Goal: Transaction & Acquisition: Purchase product/service

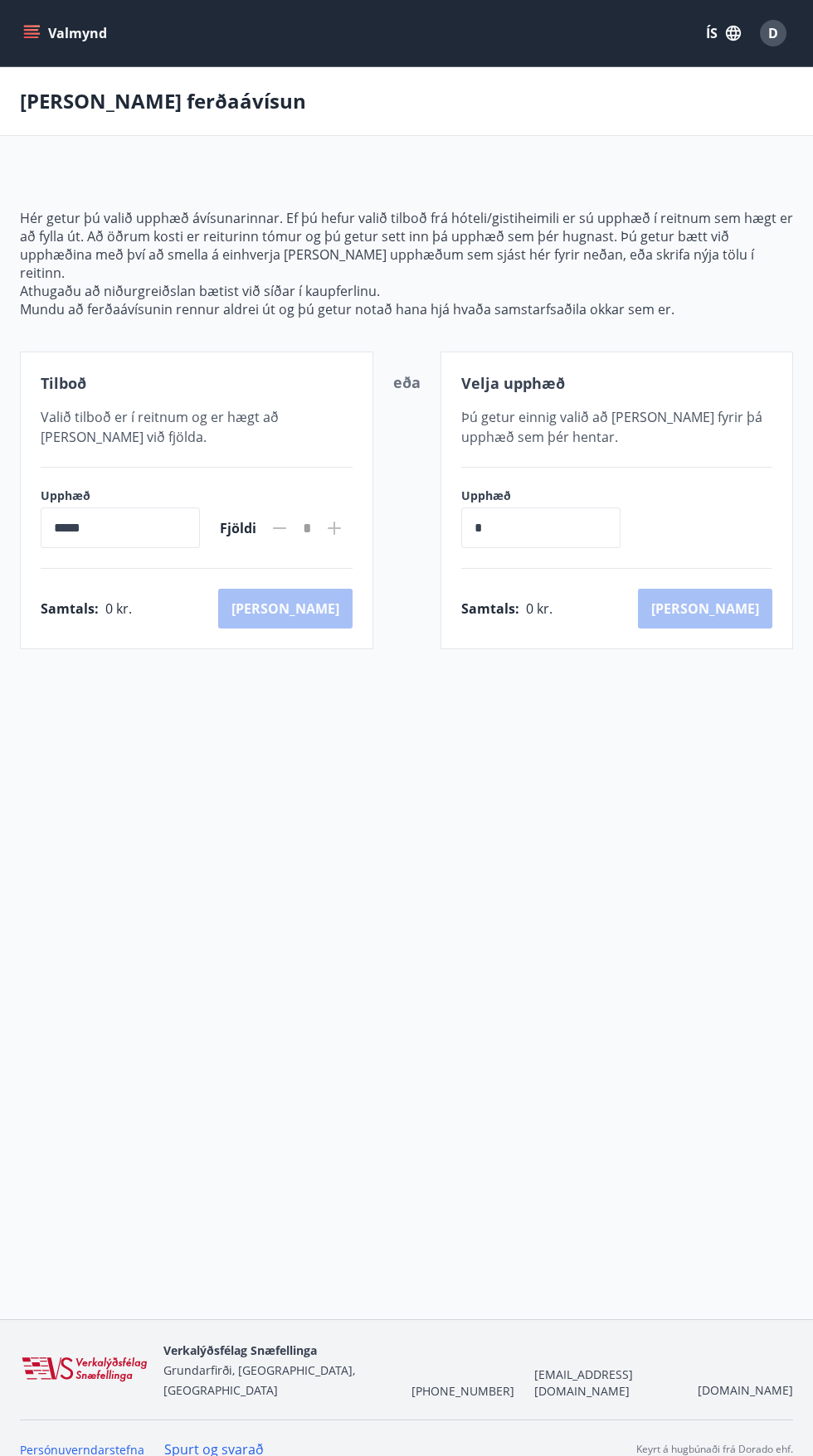
click at [504, 510] on input "*" at bounding box center [540, 527] width 159 height 40
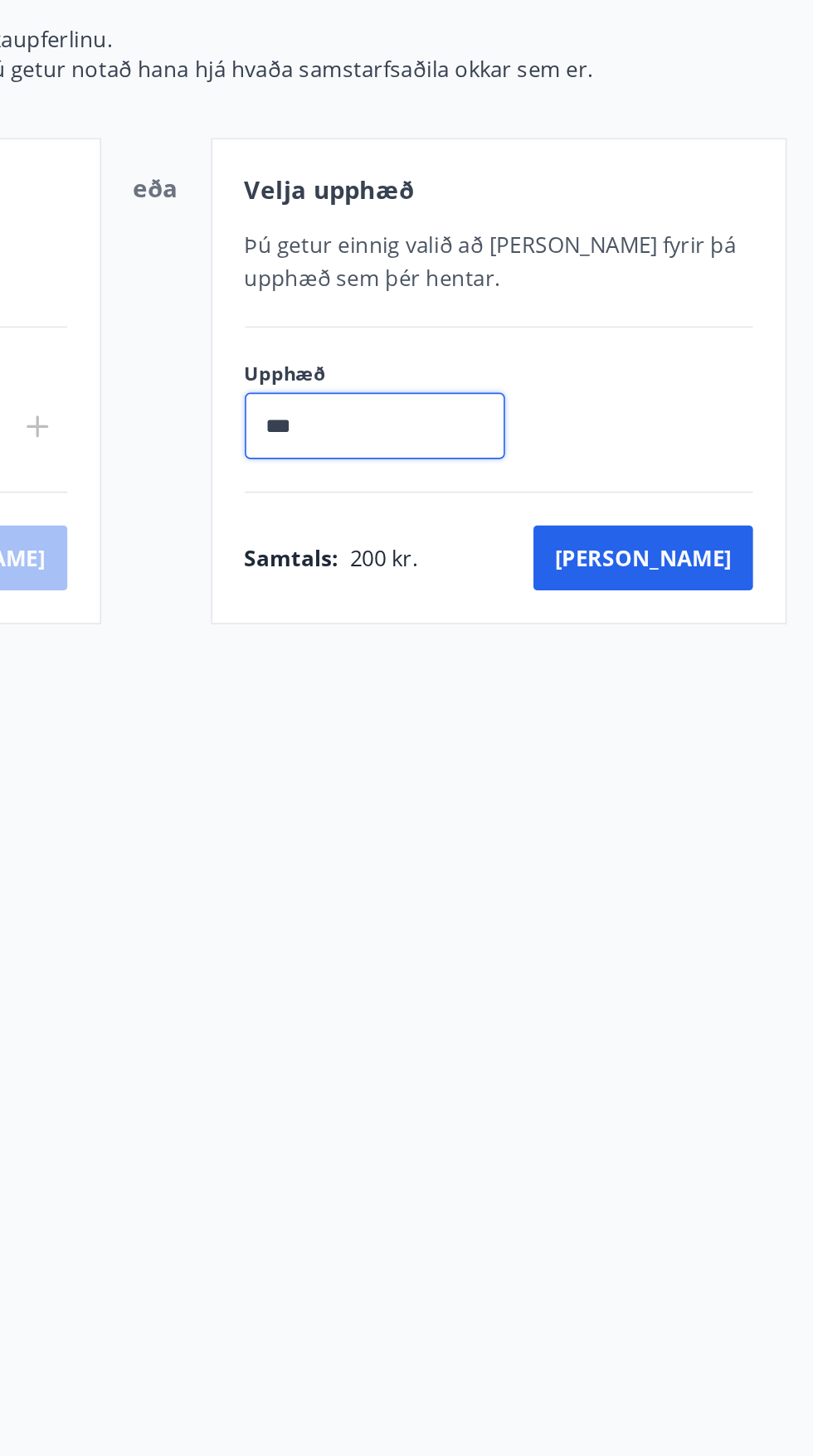
type input "*****"
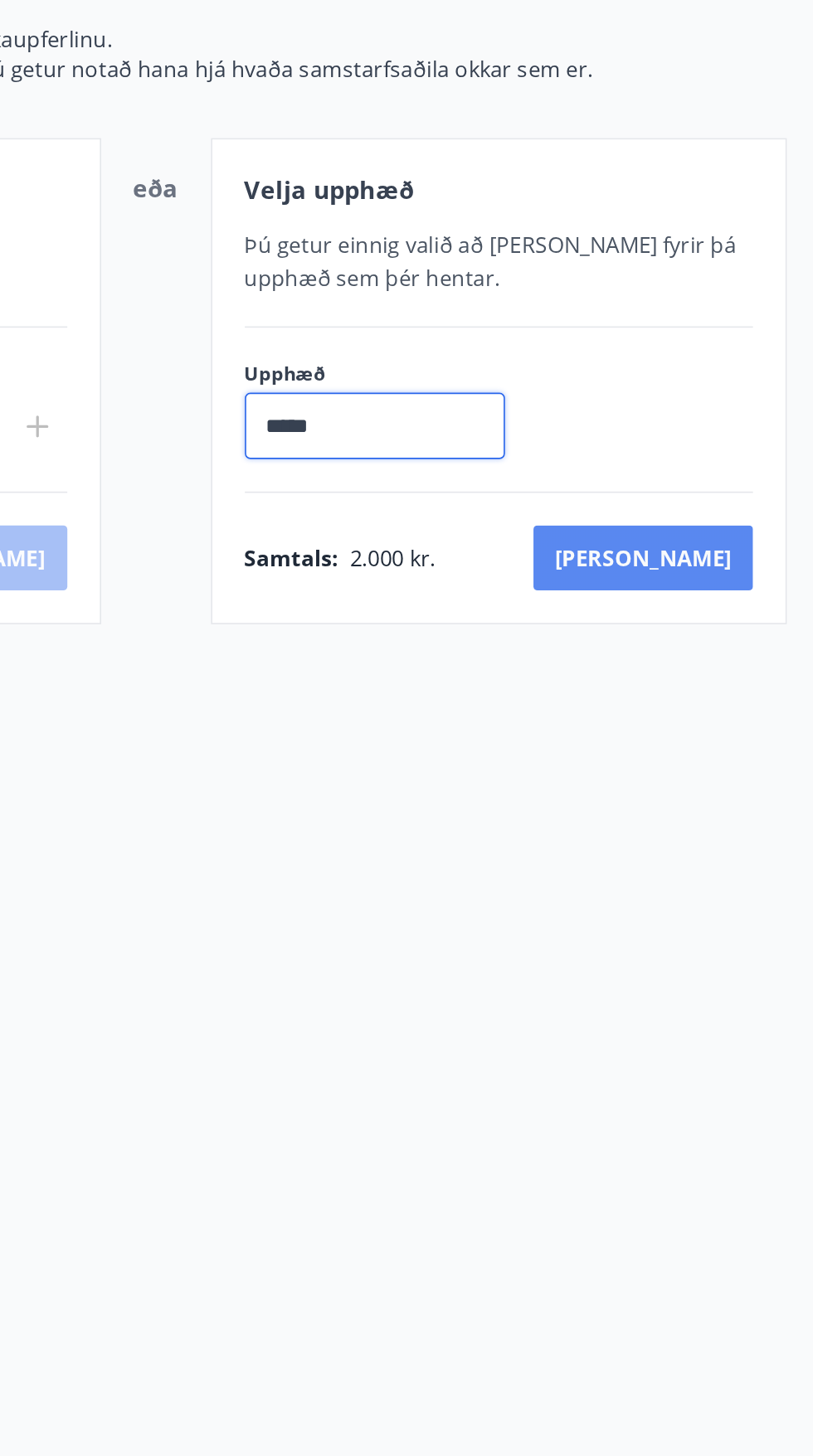
click at [736, 589] on button "[PERSON_NAME]" at bounding box center [704, 608] width 134 height 40
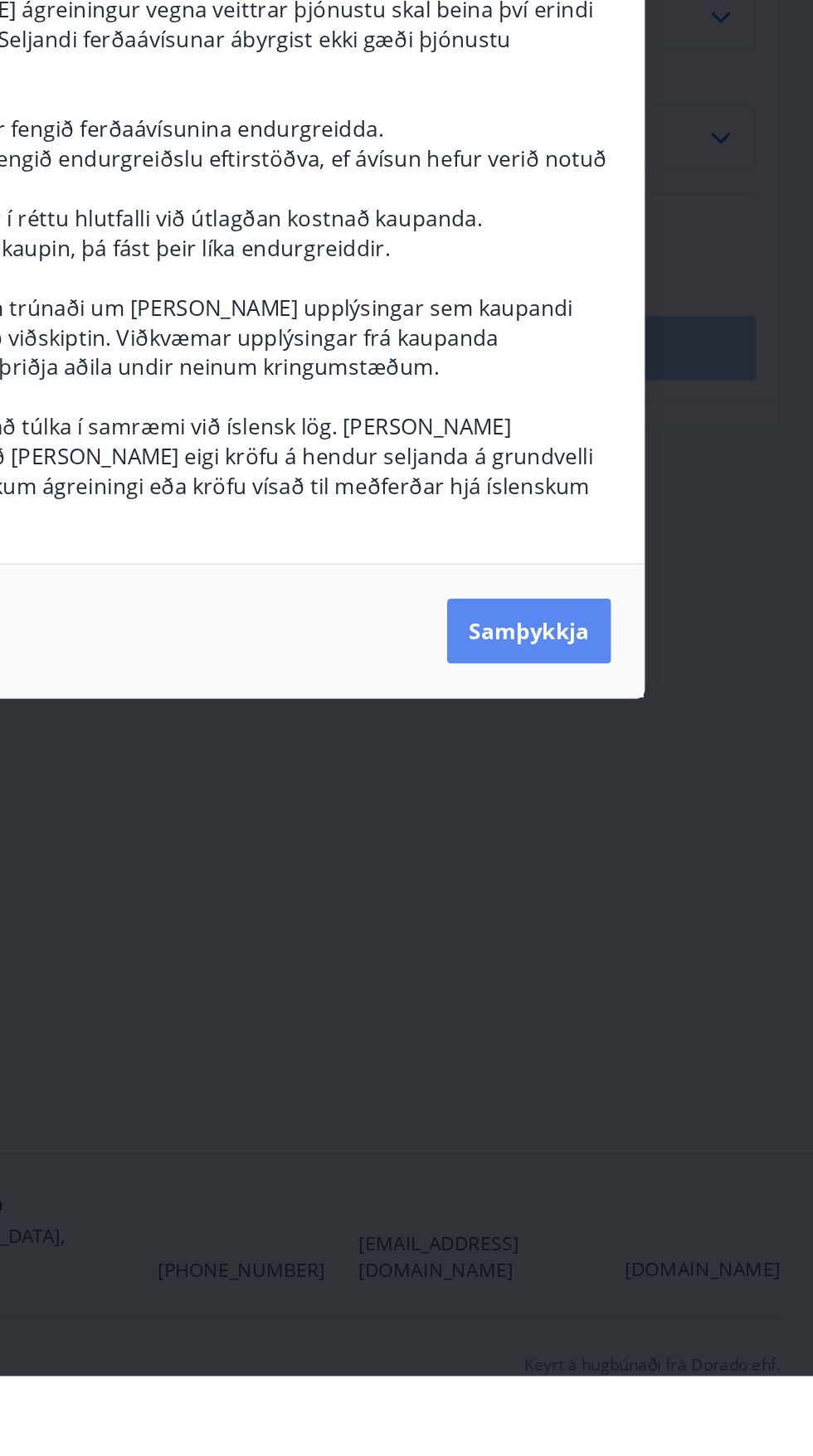
click at [640, 1019] on button "Samþykkja" at bounding box center [639, 1000] width 101 height 40
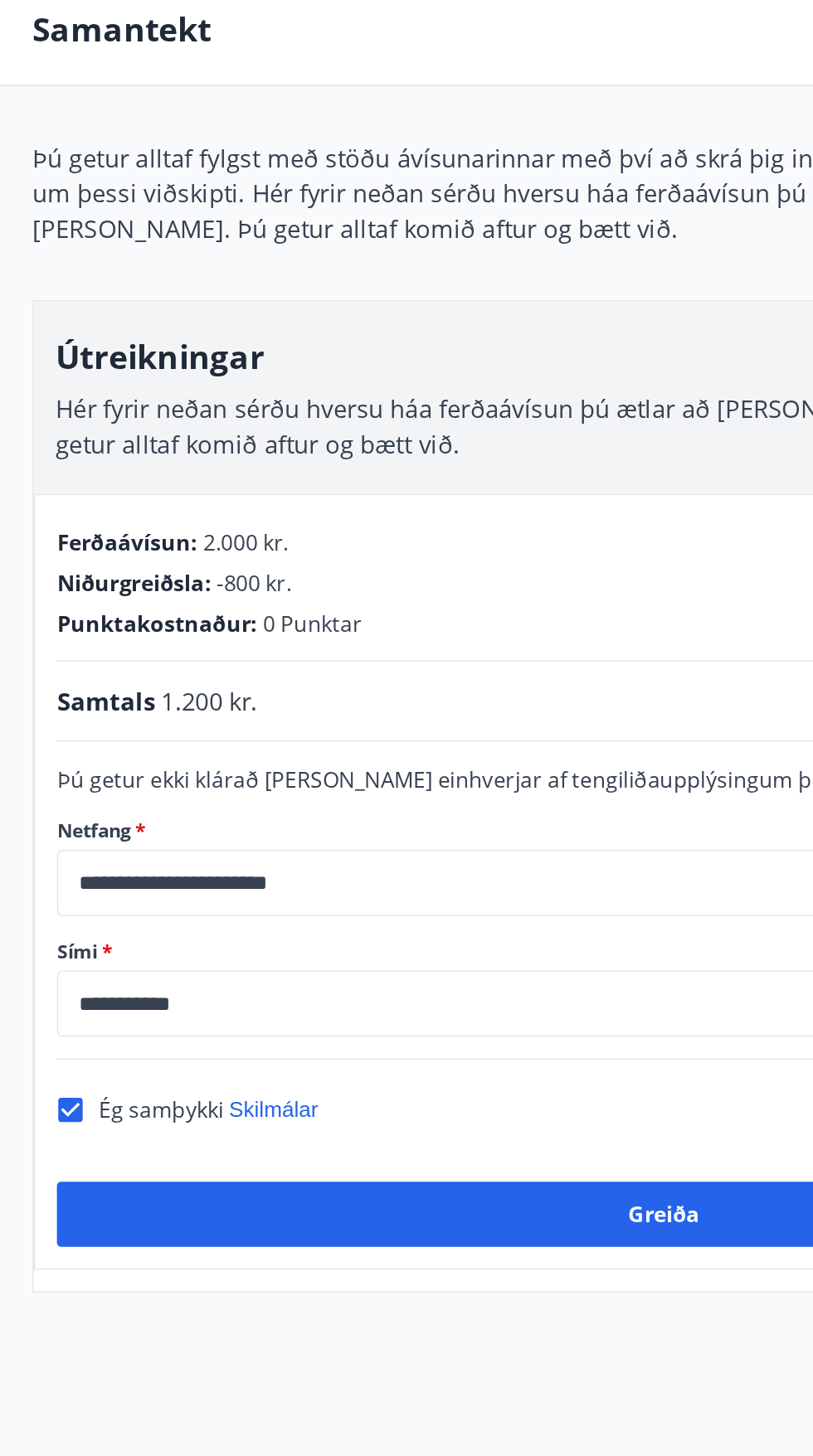
scroll to position [124, 0]
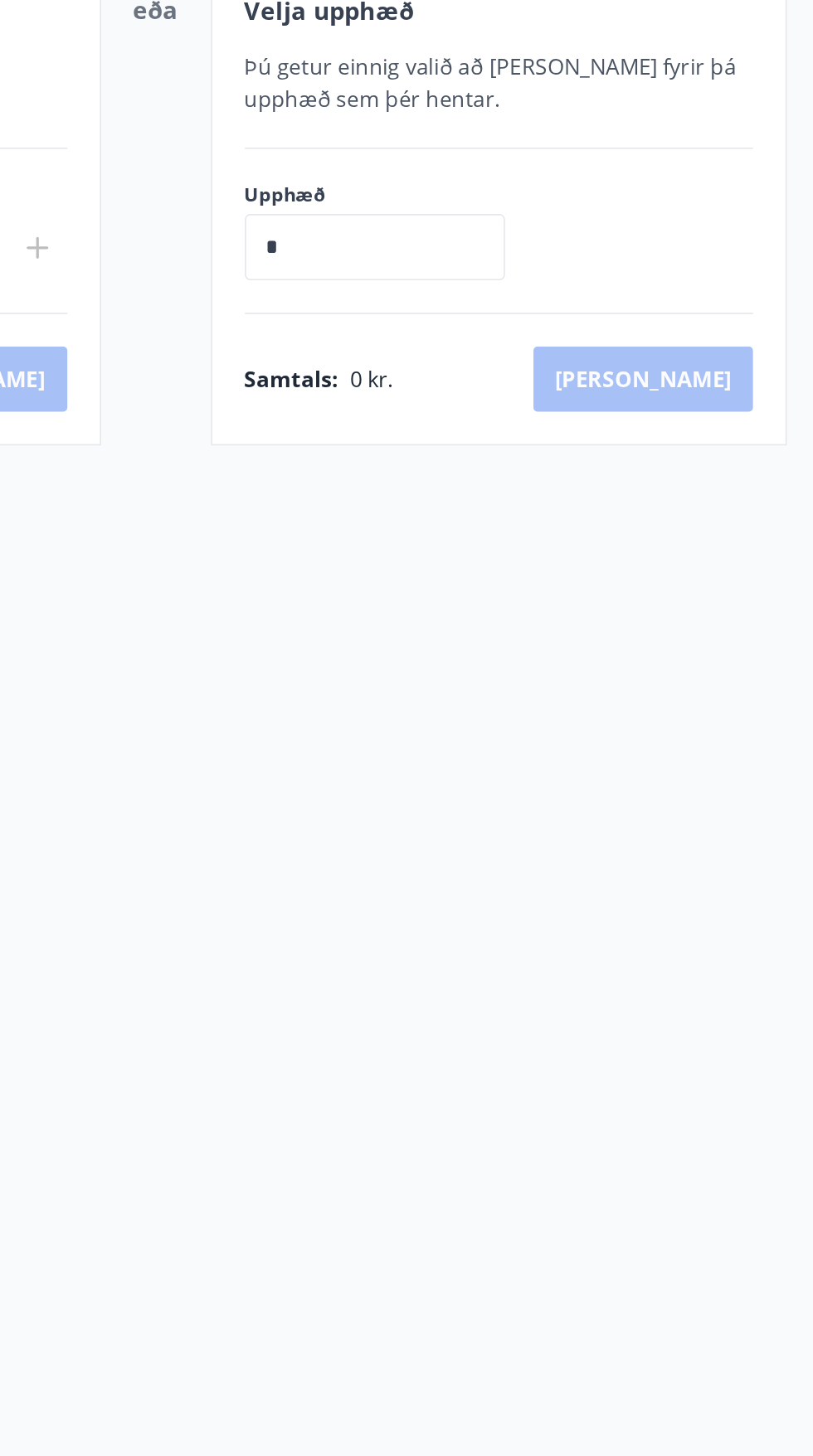
scroll to position [91, 0]
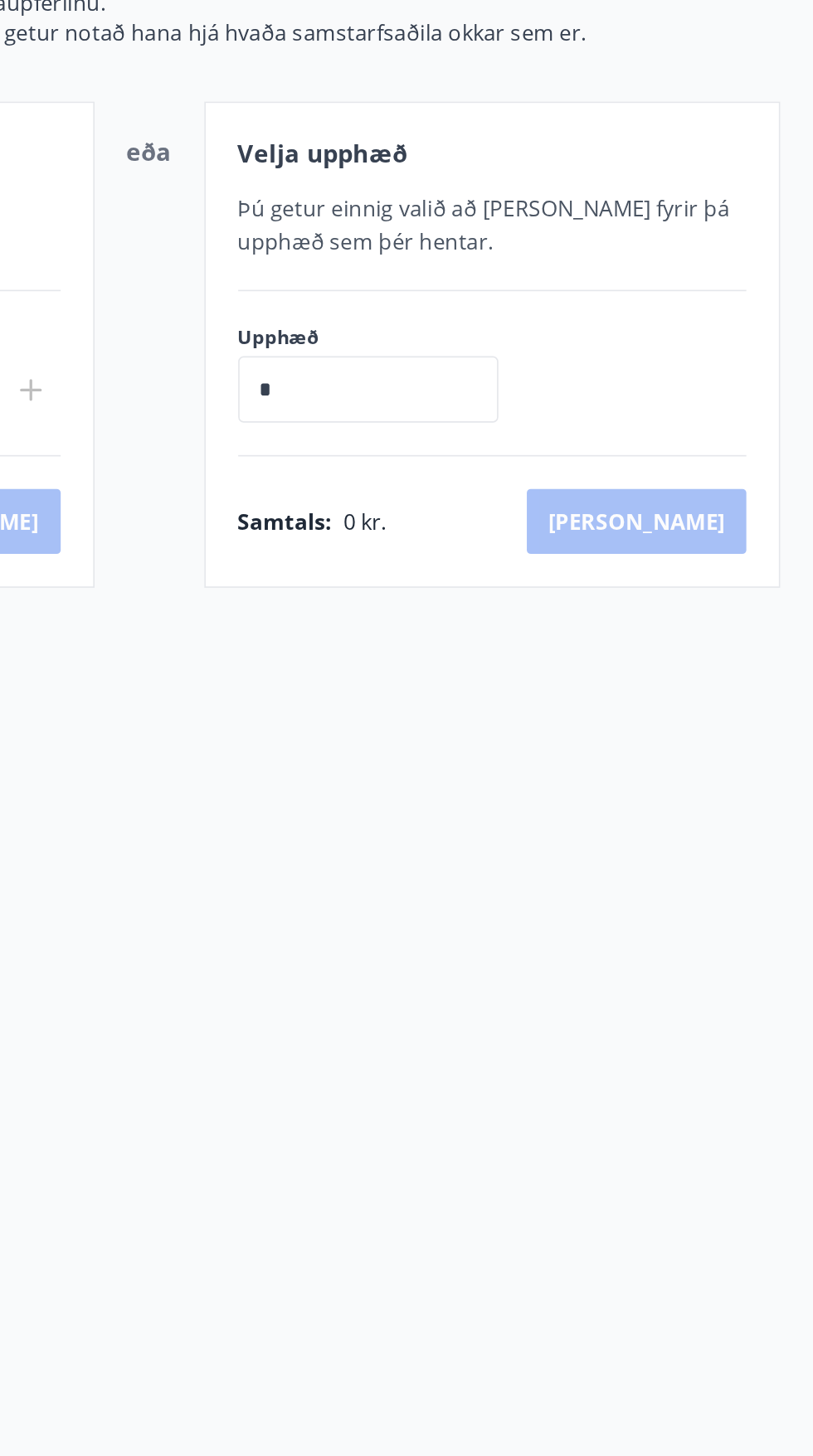
click at [491, 485] on input "*" at bounding box center [540, 505] width 159 height 40
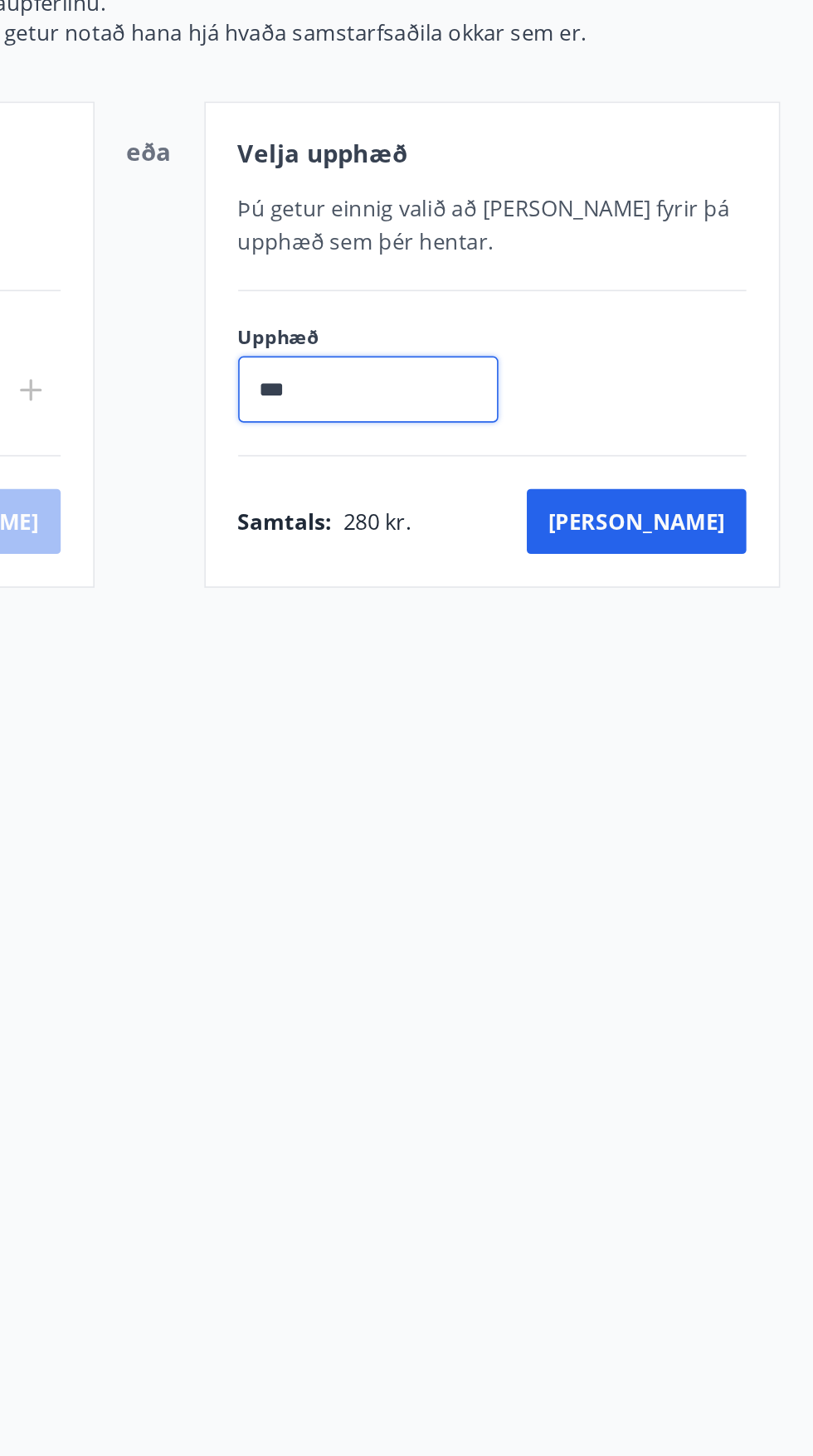
type input "*****"
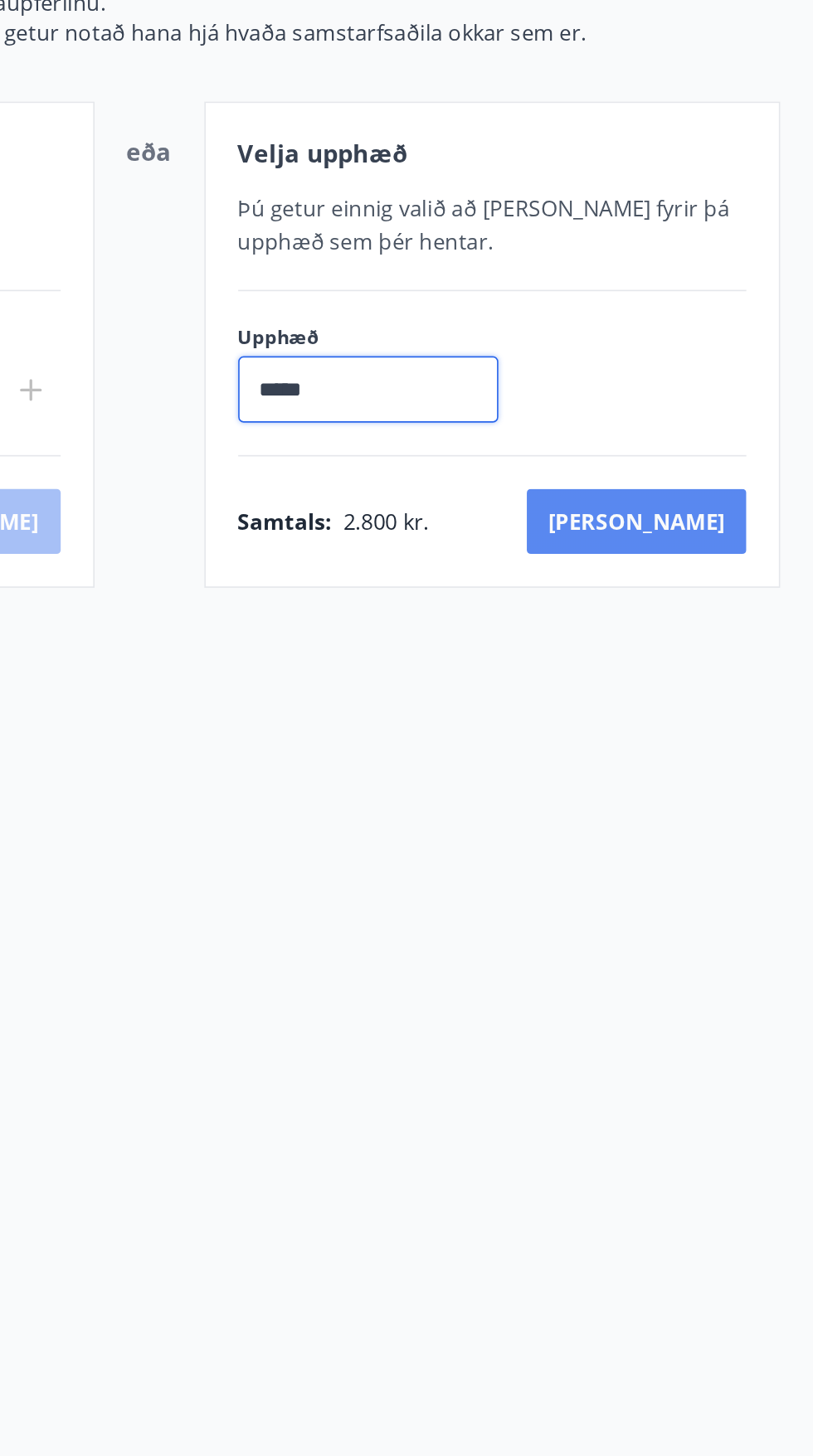
click at [741, 566] on button "[PERSON_NAME]" at bounding box center [704, 586] width 134 height 40
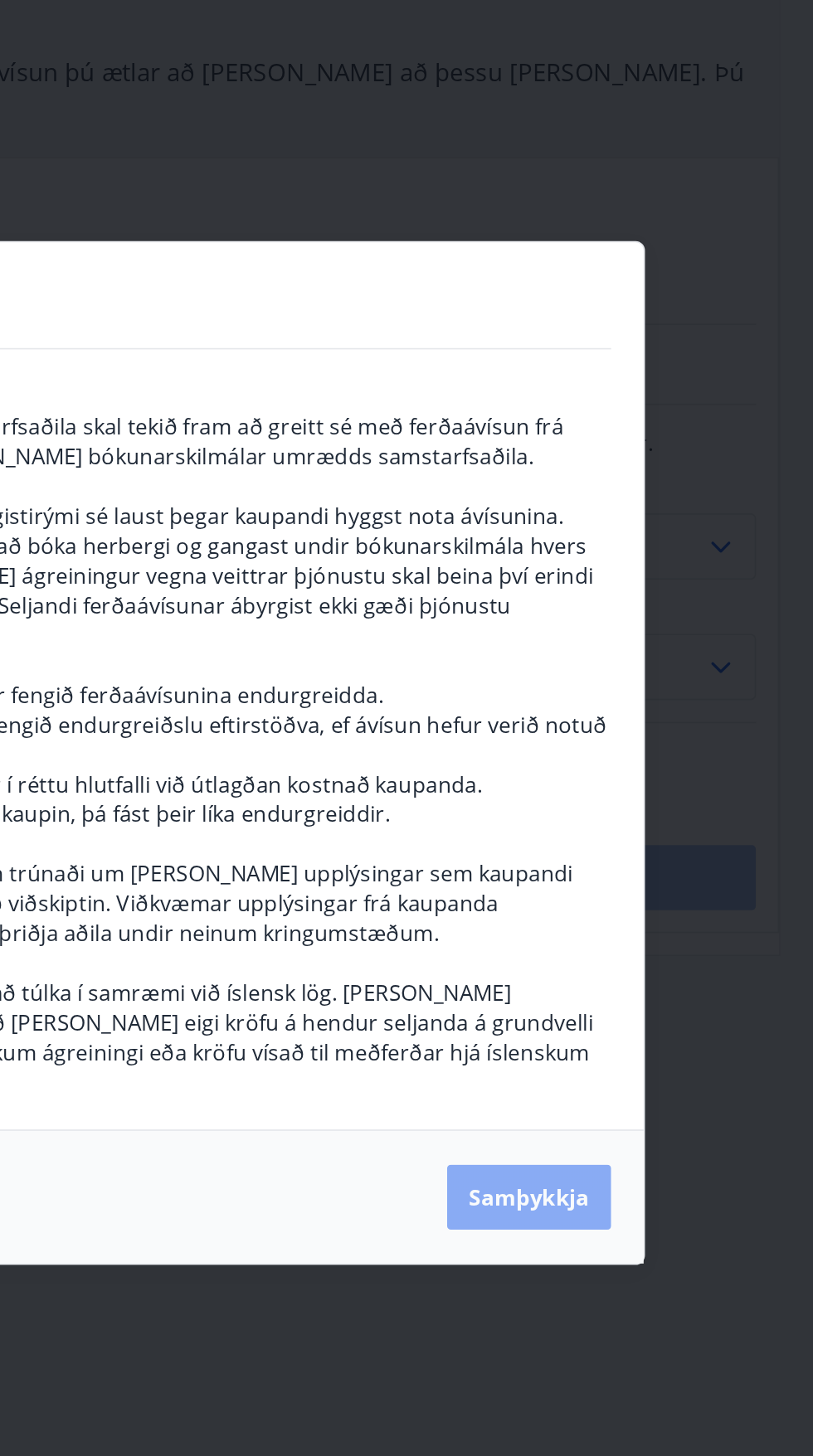
click at [648, 980] on button "Samþykkja" at bounding box center [639, 1000] width 101 height 40
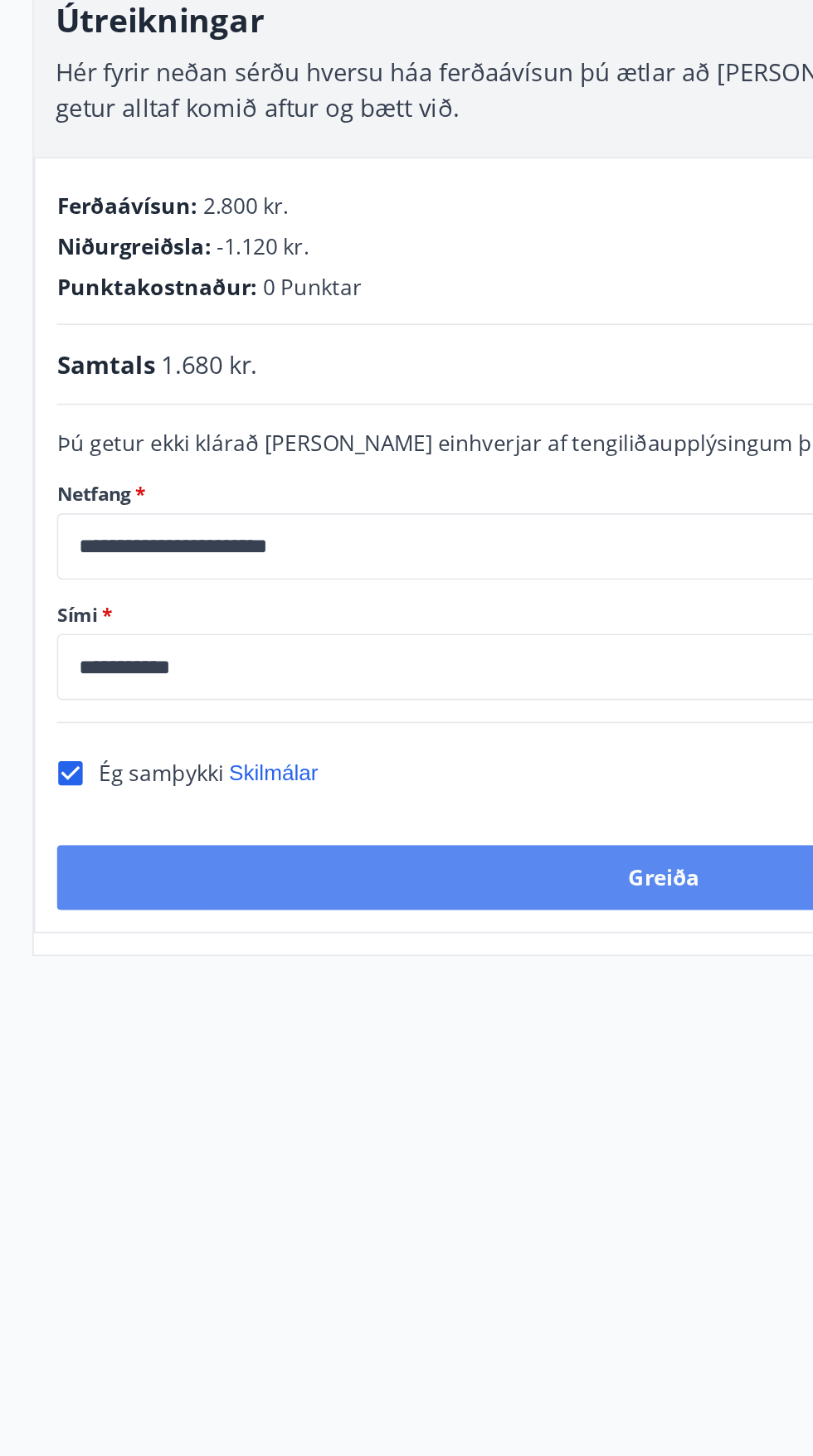
click at [99, 784] on button "Greiða" at bounding box center [406, 804] width 743 height 40
